Goal: Check status: Check status

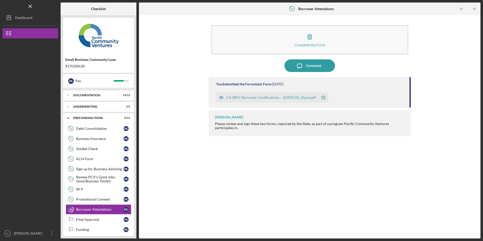
scroll to position [14, 0]
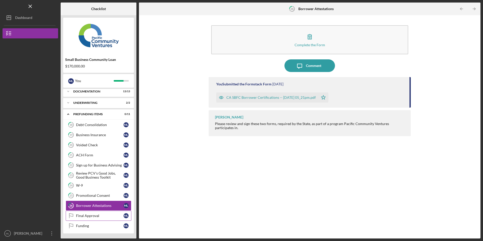
click at [90, 215] on div "Final Approval" at bounding box center [99, 216] width 47 height 4
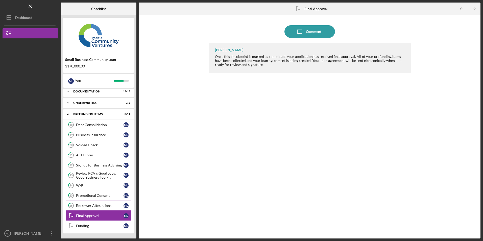
click at [95, 205] on div "Borrower Attestations" at bounding box center [99, 206] width 47 height 4
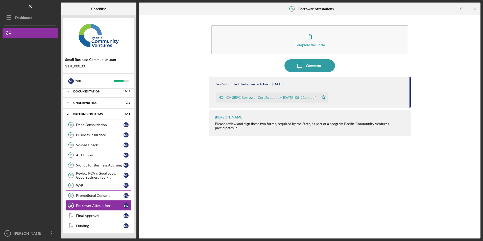
click at [92, 192] on link "25 Promotional Consent M L" at bounding box center [99, 195] width 66 height 10
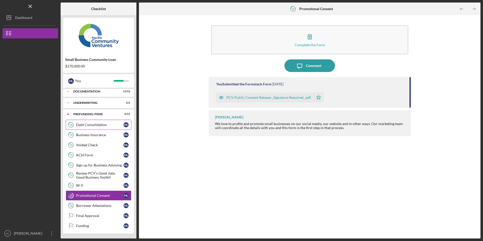
click at [84, 126] on div "Debt Consolidation" at bounding box center [99, 125] width 47 height 4
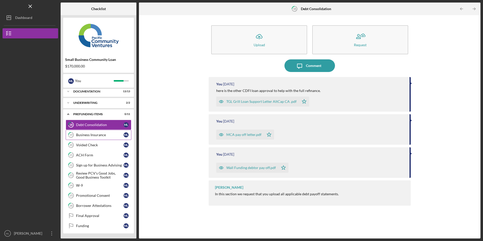
click at [87, 136] on div "Business Insurance" at bounding box center [99, 135] width 47 height 4
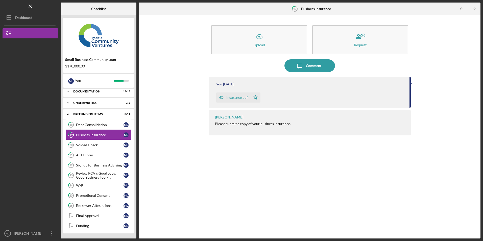
click at [91, 121] on link "18 Debt Consolidation M L" at bounding box center [99, 125] width 66 height 10
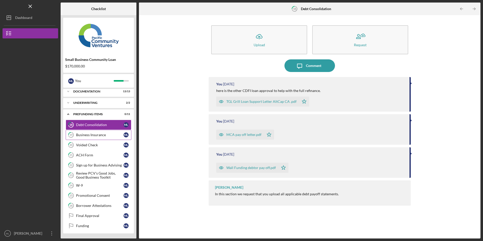
click at [85, 134] on div "Business Insurance" at bounding box center [99, 135] width 47 height 4
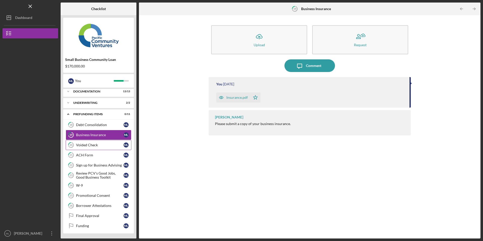
click at [84, 143] on link "20 Voided Check M L" at bounding box center [99, 145] width 66 height 10
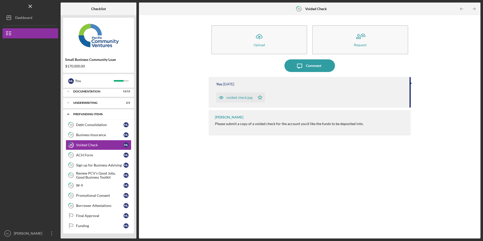
click at [83, 112] on div "Icon/Expander Prefunding Items 0 / 11" at bounding box center [98, 114] width 71 height 10
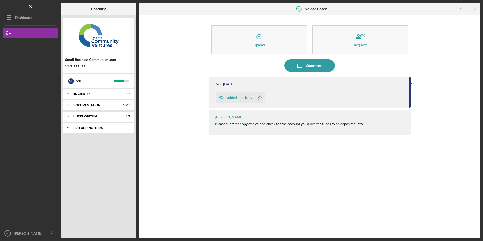
click at [74, 128] on div "Prefunding Items" at bounding box center [100, 127] width 54 height 3
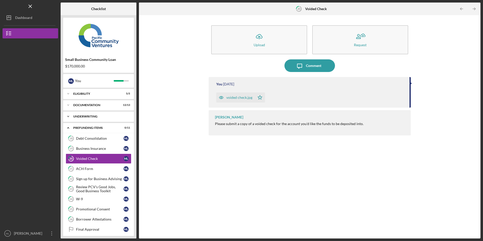
click at [74, 116] on div "Underwriting" at bounding box center [100, 116] width 54 height 3
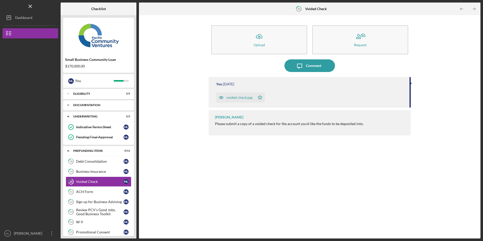
click at [76, 104] on div "Documentation" at bounding box center [100, 105] width 54 height 3
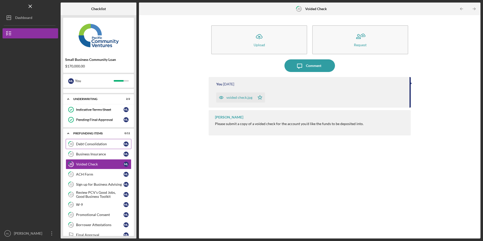
scroll to position [171, 0]
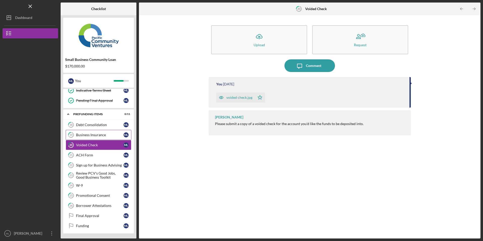
click at [86, 135] on div "Business Insurance" at bounding box center [99, 135] width 47 height 4
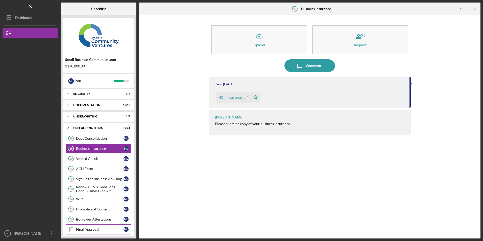
click at [81, 229] on div "Final Approval" at bounding box center [99, 229] width 47 height 4
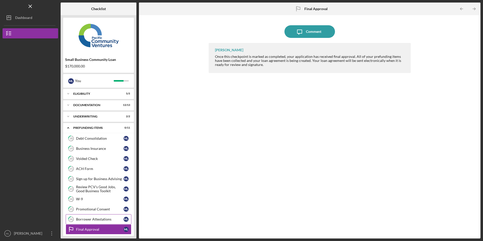
click at [94, 219] on div "Borrower Attestations" at bounding box center [99, 219] width 47 height 4
